Goal: Task Accomplishment & Management: Manage account settings

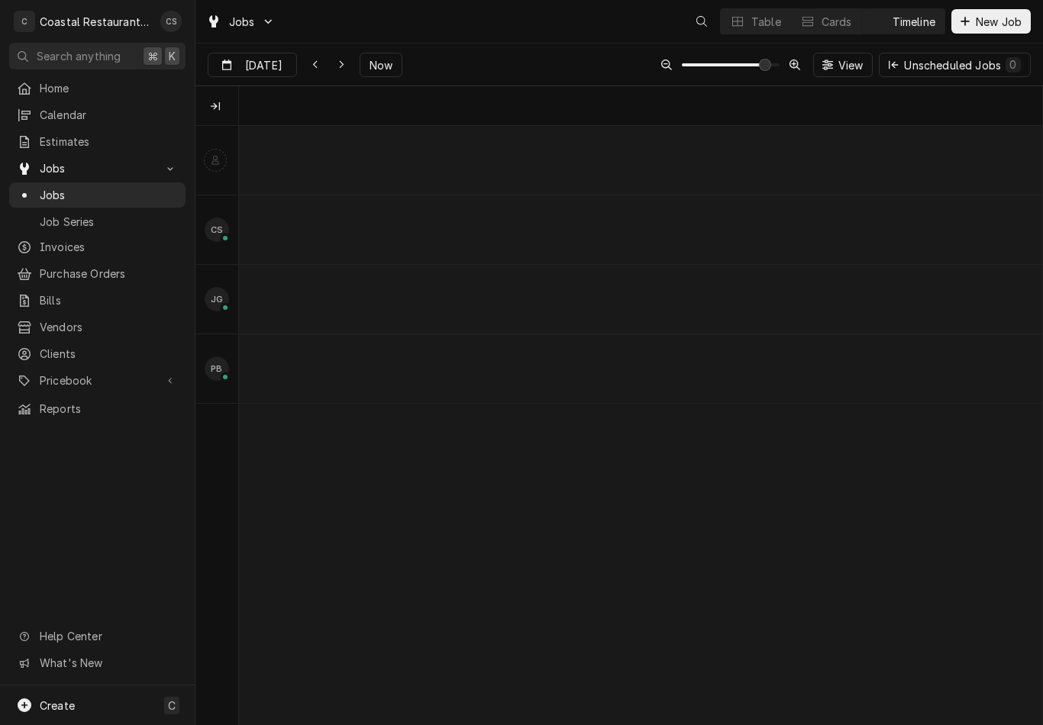
scroll to position [0, 15932]
click at [756, 20] on div "Table" at bounding box center [766, 22] width 30 height 16
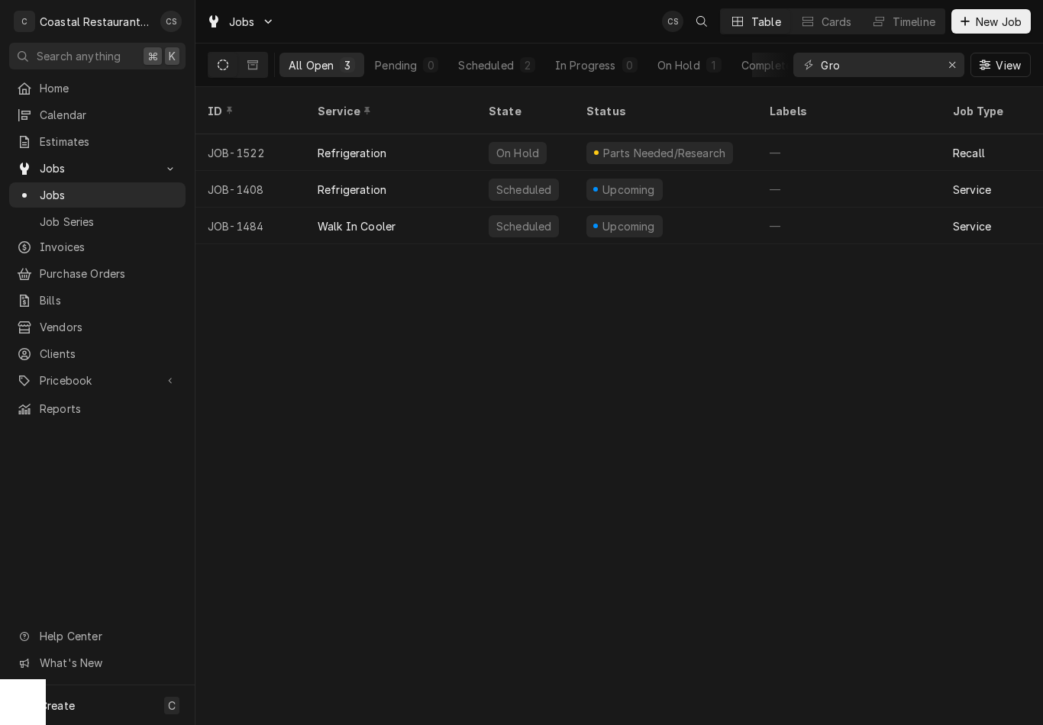
click at [422, 208] on div "Walk In Cooler" at bounding box center [390, 226] width 171 height 37
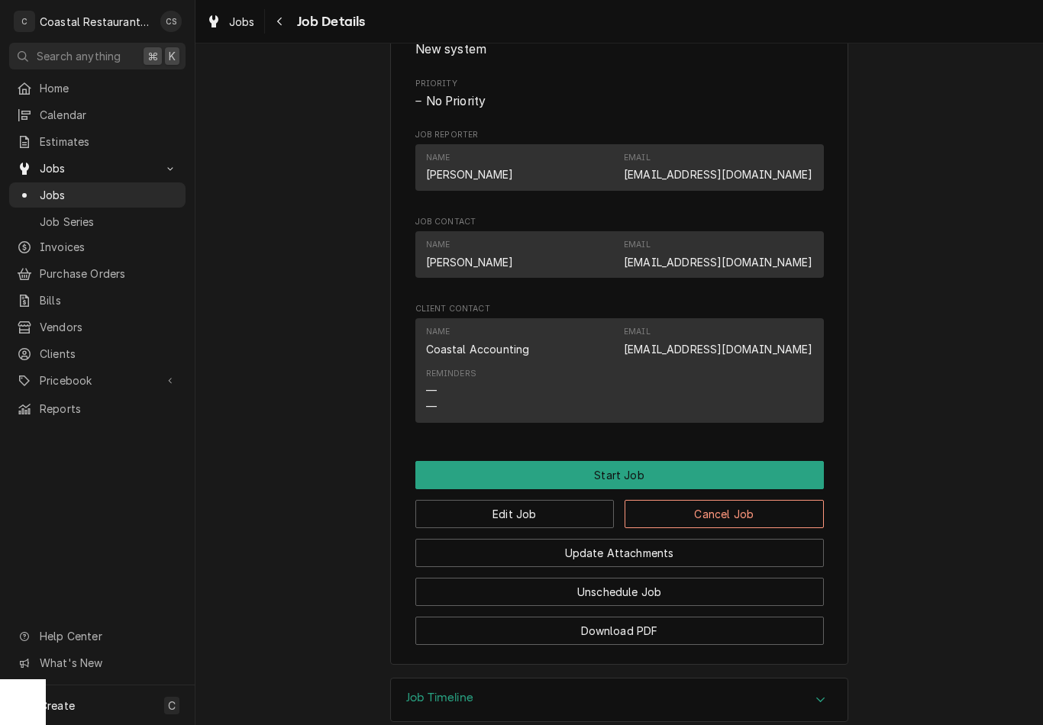
scroll to position [836, 0]
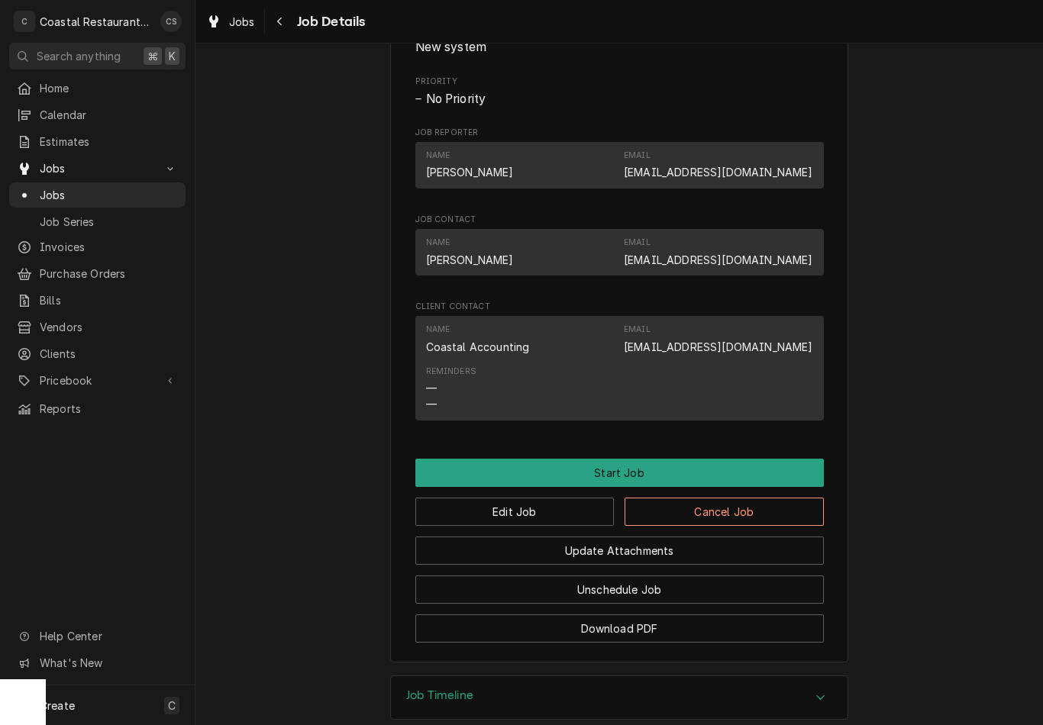
click at [547, 510] on button "Edit Job" at bounding box center [514, 512] width 199 height 28
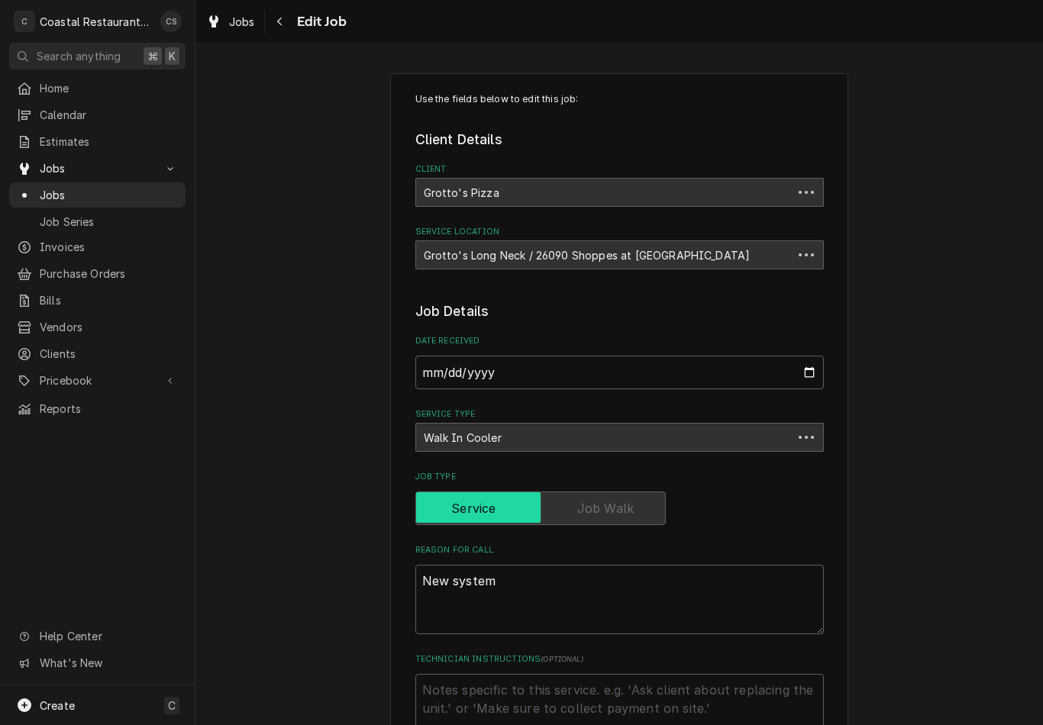
type textarea "x"
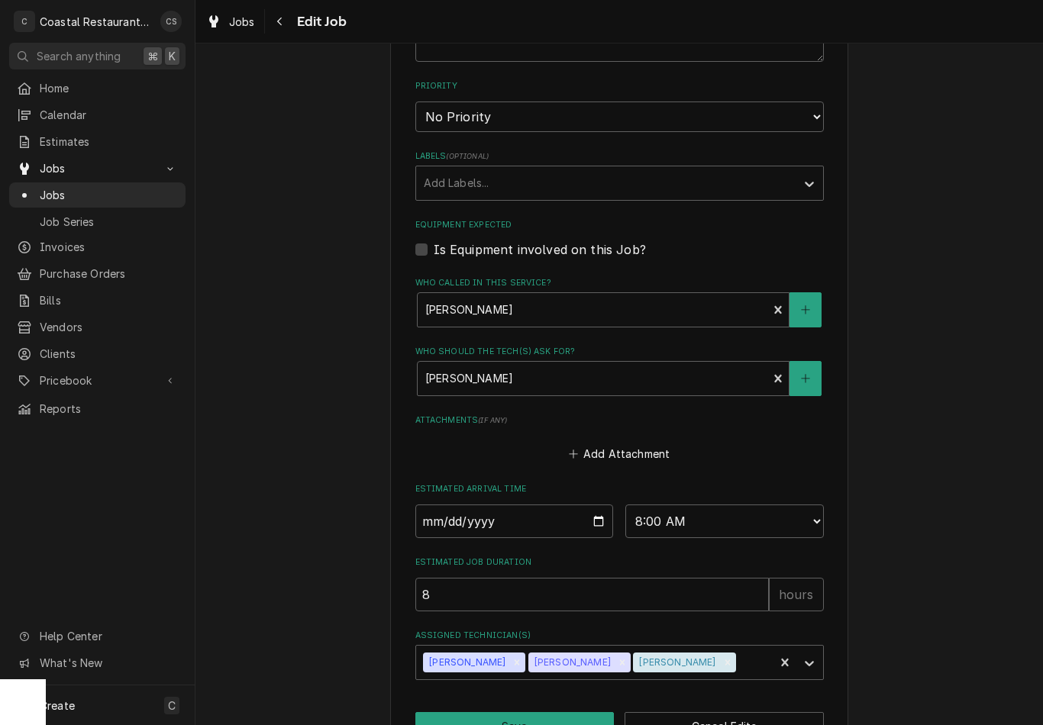
scroll to position [690, 0]
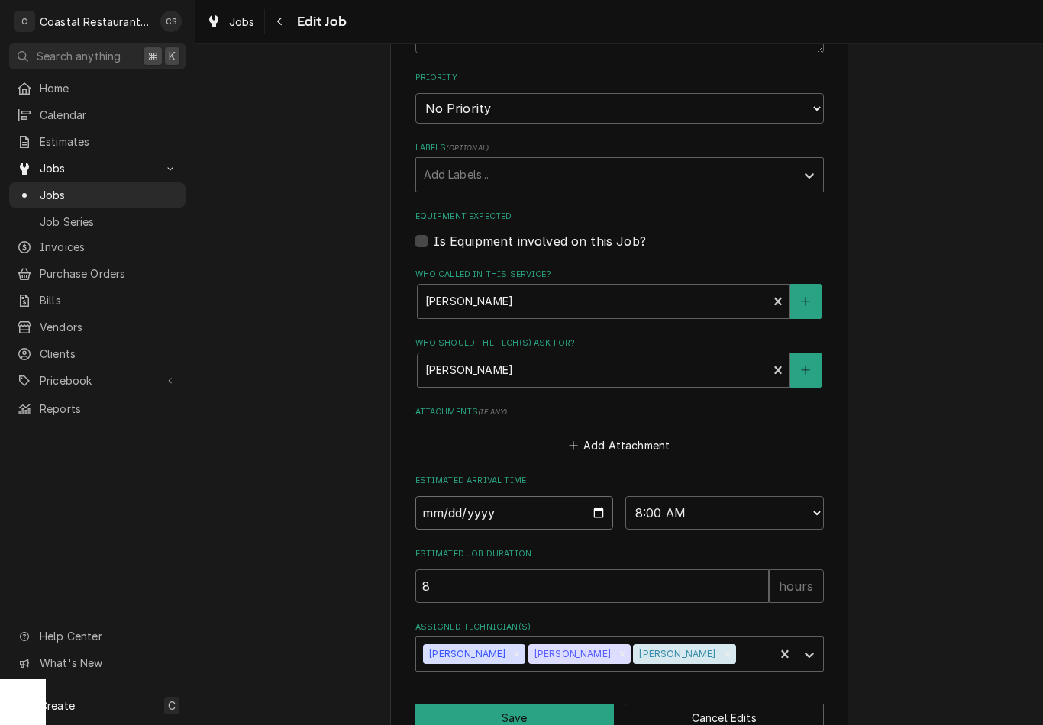
click at [546, 515] on input "[DATE]" at bounding box center [514, 513] width 198 height 34
type input "[DATE]"
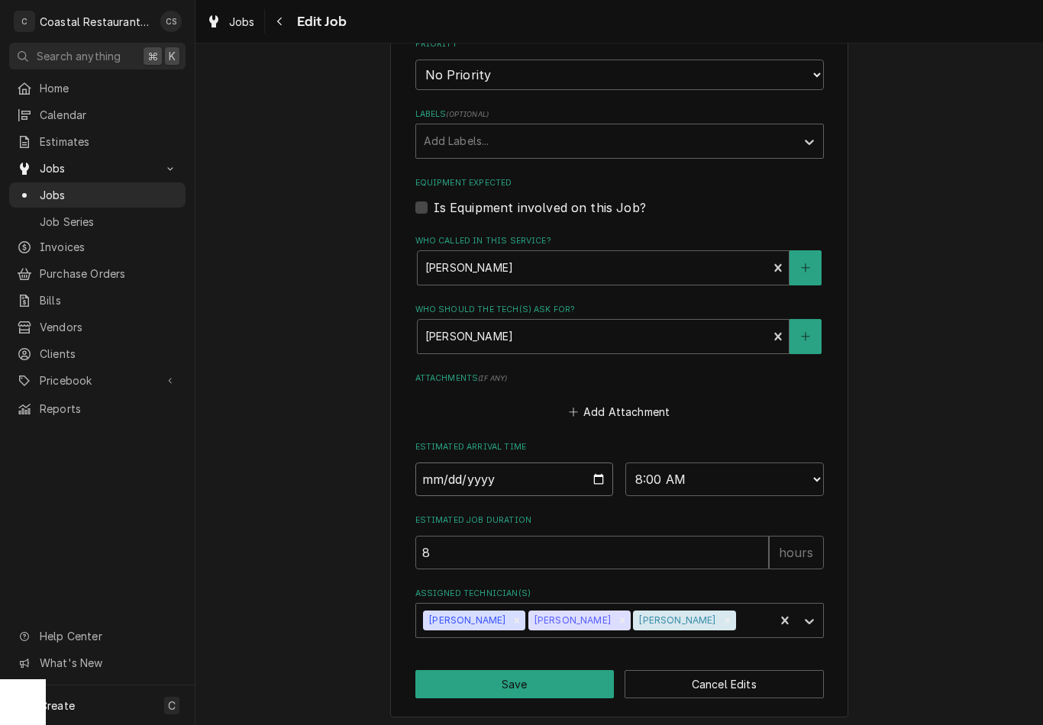
scroll to position [723, 0]
click at [551, 678] on button "Save" at bounding box center [514, 685] width 199 height 28
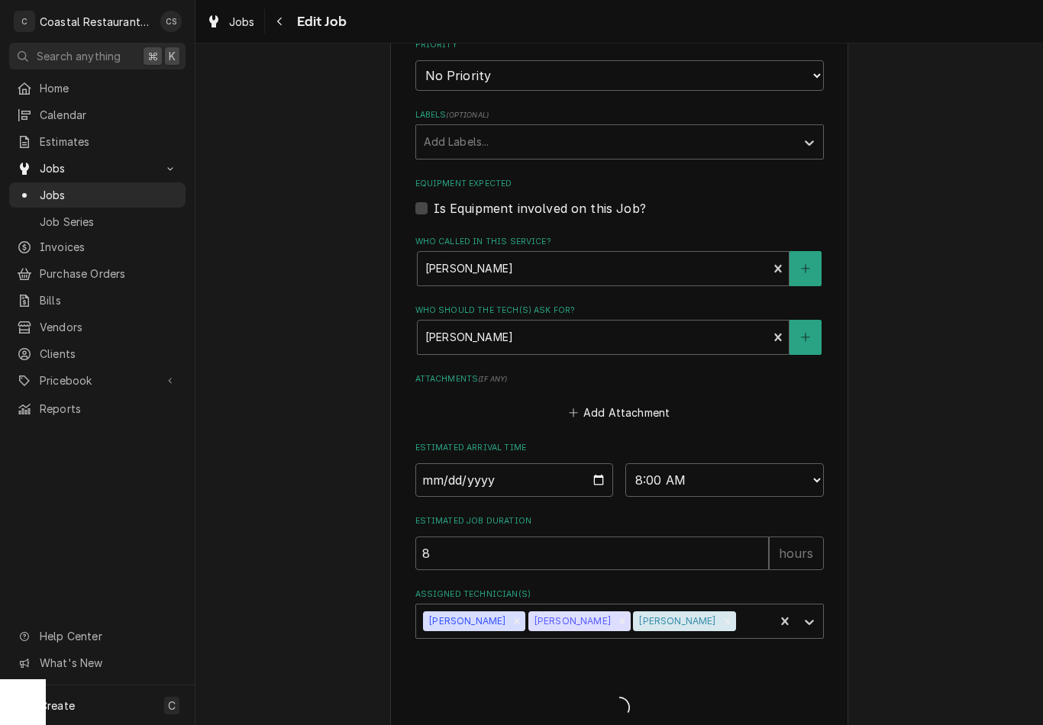
type textarea "x"
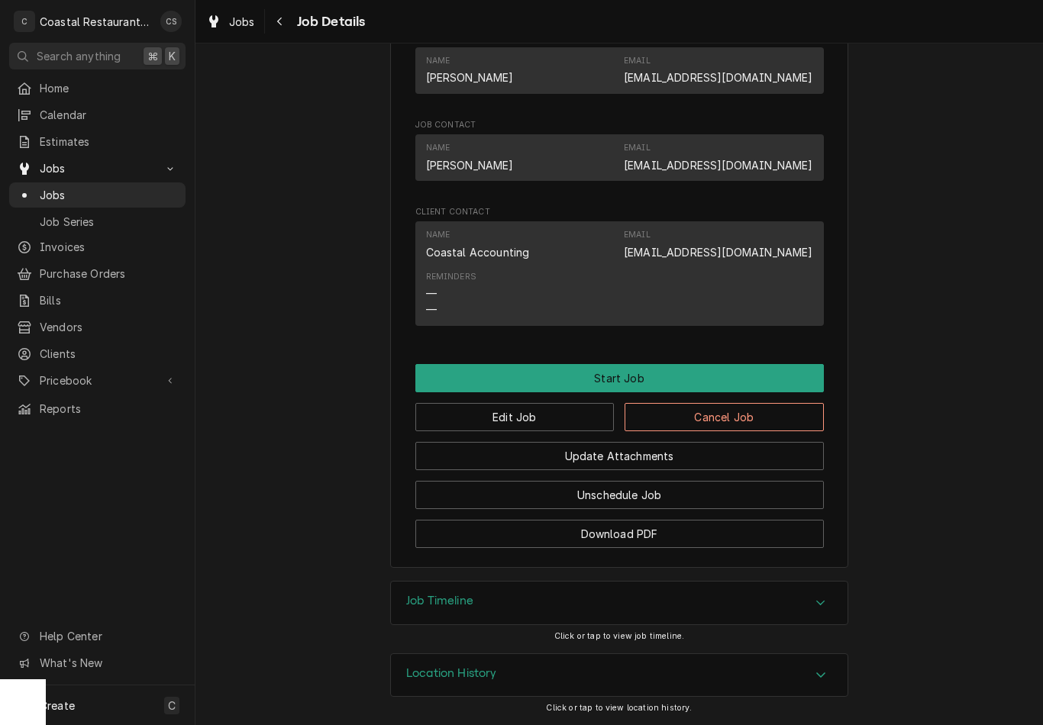
scroll to position [933, 0]
